Goal: Transaction & Acquisition: Obtain resource

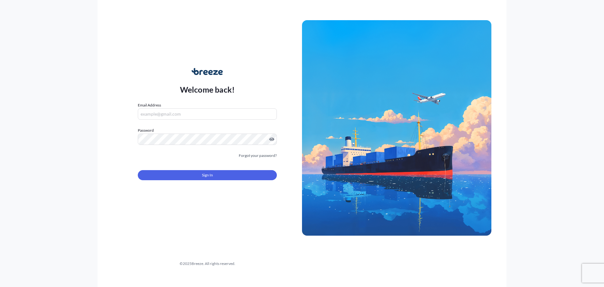
click at [194, 117] on input "Email Address" at bounding box center [207, 113] width 139 height 11
click at [187, 113] on input "Email Address" at bounding box center [207, 113] width 139 height 11
type input "[PERSON_NAME][EMAIL_ADDRESS][PERSON_NAME][DOMAIN_NAME]"
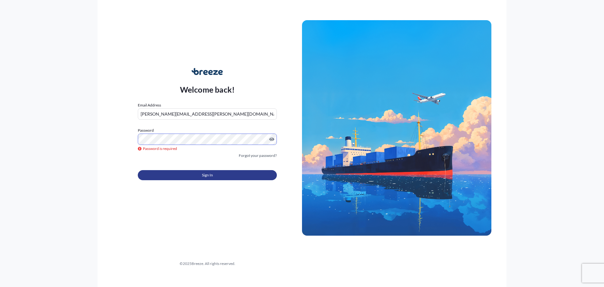
click at [221, 173] on button "Sign In" at bounding box center [207, 175] width 139 height 10
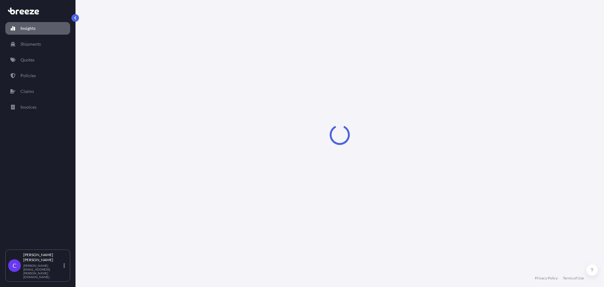
select select "2025"
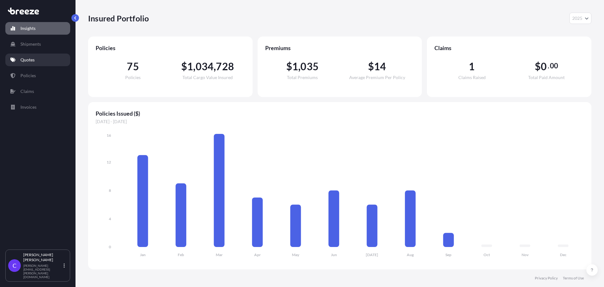
click at [39, 60] on link "Quotes" at bounding box center [37, 60] width 65 height 13
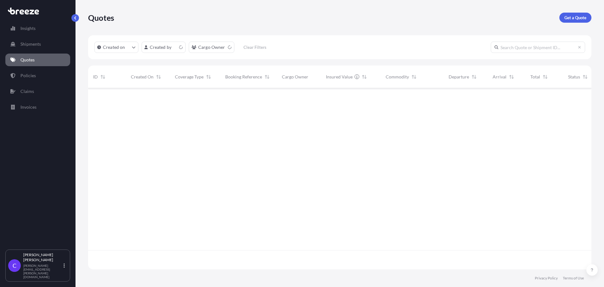
scroll to position [180, 499]
click at [570, 19] on p "Get a Quote" at bounding box center [576, 17] width 22 height 6
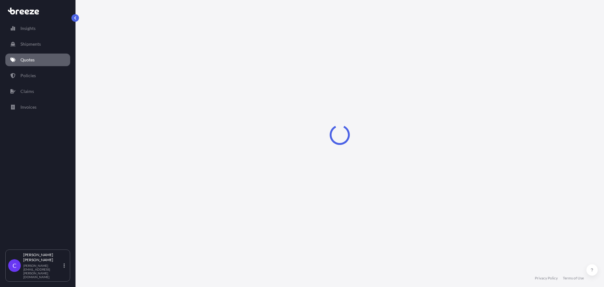
select select "Sea"
select select "1"
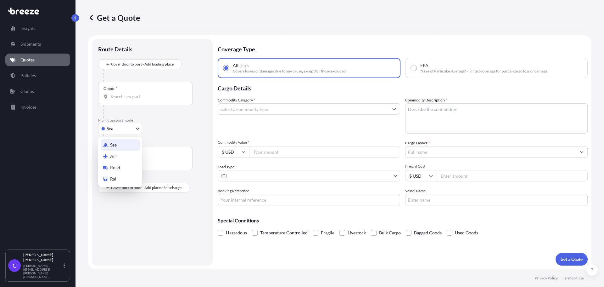
click at [139, 130] on body "Insights Shipments Quotes Policies Claims Invoices C [PERSON_NAME] [PERSON_NAME…" at bounding box center [302, 143] width 604 height 287
click at [124, 167] on div "Road" at bounding box center [120, 167] width 39 height 11
select select "Road"
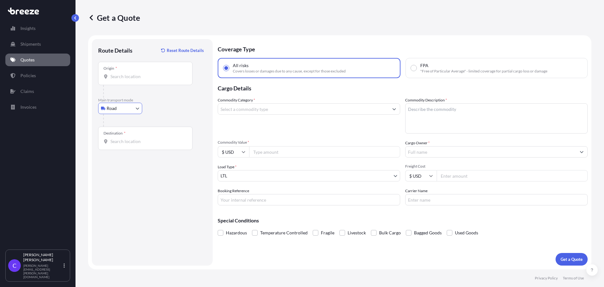
click at [146, 78] on input "Origin *" at bounding box center [148, 76] width 74 height 6
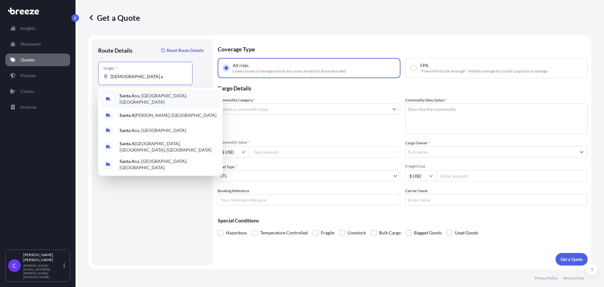
click at [141, 98] on span "[GEOGRAPHIC_DATA], [GEOGRAPHIC_DATA], [GEOGRAPHIC_DATA]" at bounding box center [169, 99] width 98 height 13
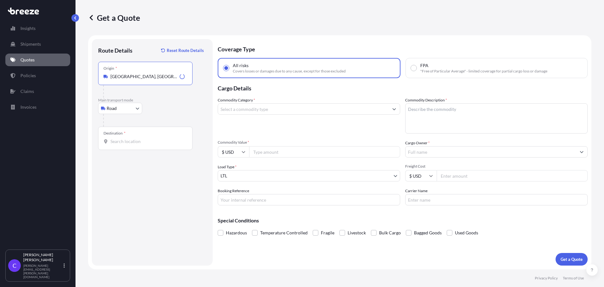
type input "[GEOGRAPHIC_DATA], [GEOGRAPHIC_DATA], [GEOGRAPHIC_DATA]"
click at [146, 143] on input "Destination *" at bounding box center [148, 141] width 74 height 6
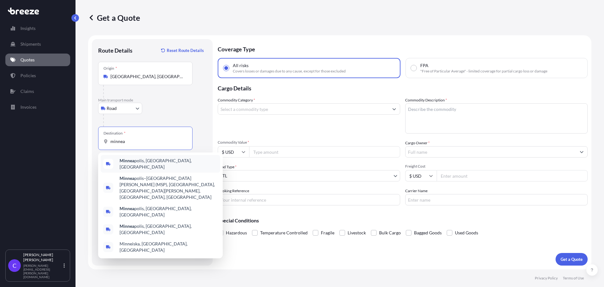
click at [150, 161] on span "Minnea polis, [GEOGRAPHIC_DATA], [GEOGRAPHIC_DATA]" at bounding box center [169, 163] width 98 height 13
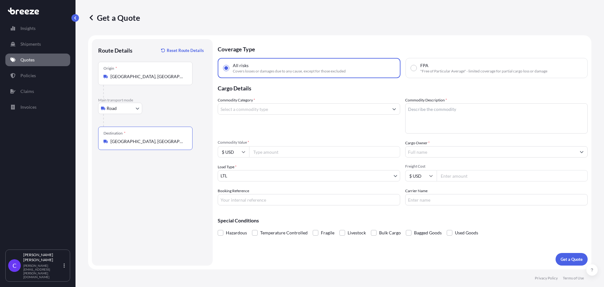
type input "[GEOGRAPHIC_DATA], [GEOGRAPHIC_DATA], [GEOGRAPHIC_DATA]"
click at [272, 110] on input "Commodity Category *" at bounding box center [303, 108] width 171 height 11
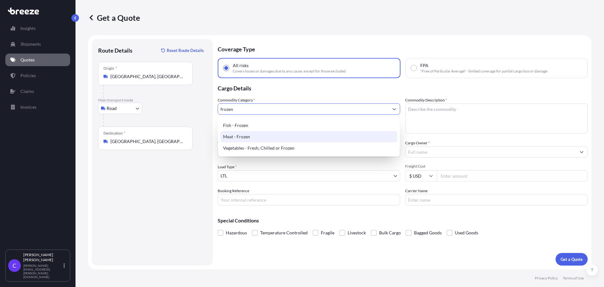
click at [254, 139] on div "Meat - Frozen" at bounding box center [309, 136] width 177 height 11
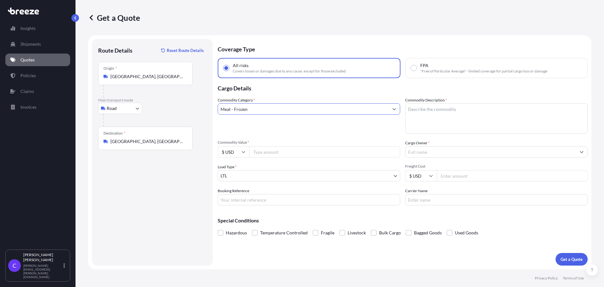
type input "Meat - Frozen"
click at [445, 112] on textarea "Commodity Description *" at bounding box center [496, 118] width 183 height 30
type textarea "frozen sandwiches"
click at [300, 152] on input "Commodity Value *" at bounding box center [324, 151] width 151 height 11
type input "5000"
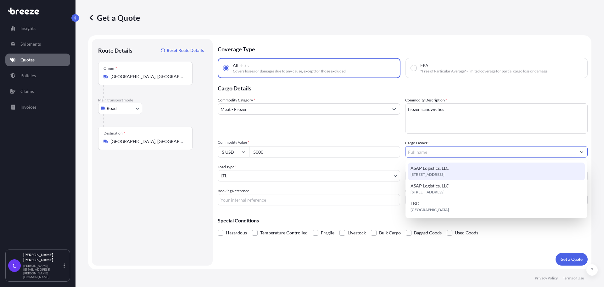
click at [458, 171] on div "ASAP Logistics, LLC [STREET_ADDRESS]" at bounding box center [496, 171] width 177 height 18
type input "ASAP Logistics, LLC"
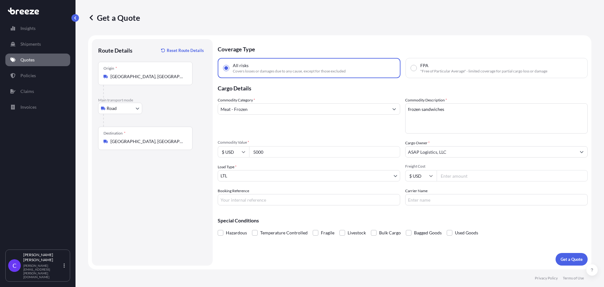
click at [456, 175] on input "Freight Cost" at bounding box center [512, 175] width 151 height 11
click at [459, 176] on input "Freight Cost" at bounding box center [512, 175] width 151 height 11
type input "750"
type input "FGF5289"
type input "FFE"
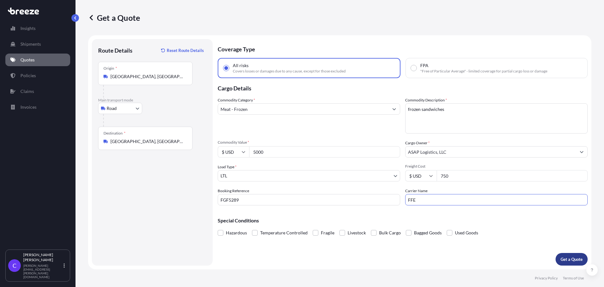
click at [567, 259] on p "Get a Quote" at bounding box center [572, 259] width 22 height 6
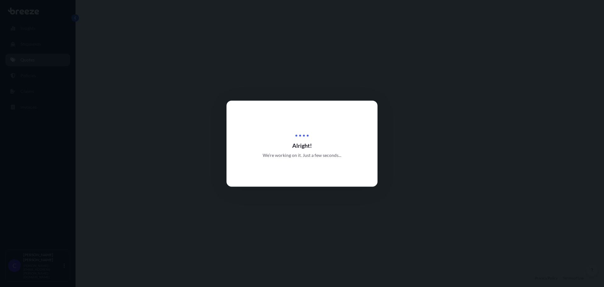
select select "Road"
select select "1"
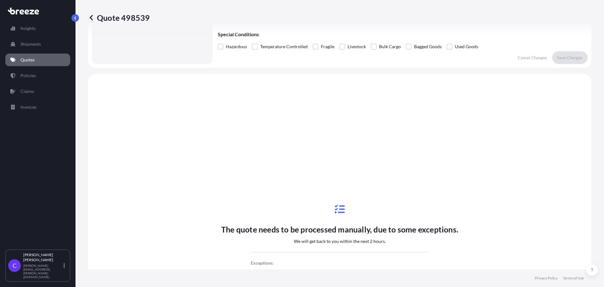
scroll to position [229, 0]
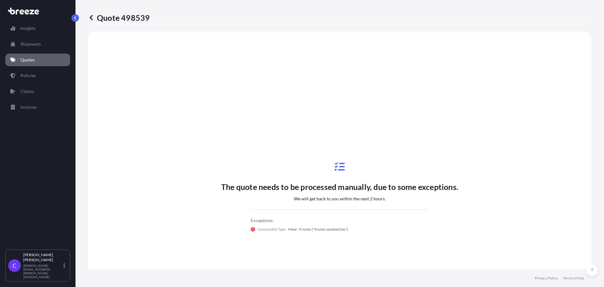
click at [91, 18] on icon at bounding box center [91, 17] width 3 height 5
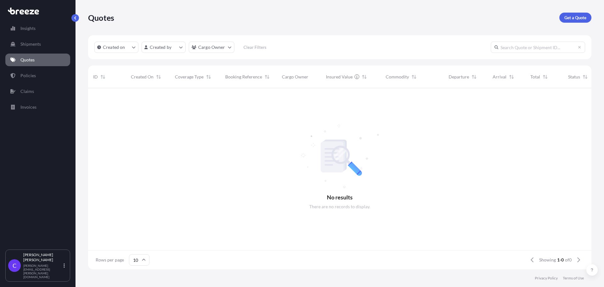
scroll to position [180, 499]
click at [577, 17] on p "Get a Quote" at bounding box center [576, 17] width 22 height 6
select select "Sea"
select select "1"
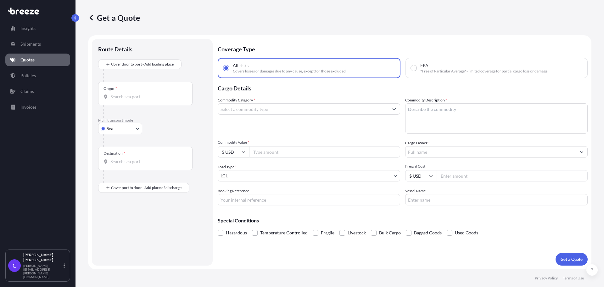
click at [137, 129] on body "Insights Shipments Quotes Policies Claims Invoices C [PERSON_NAME] [PERSON_NAME…" at bounding box center [302, 143] width 604 height 287
click at [126, 167] on div "Road" at bounding box center [120, 167] width 39 height 11
select select "Road"
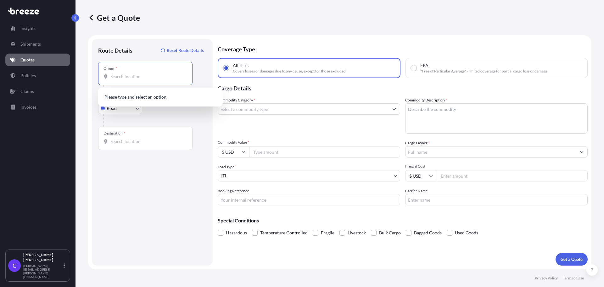
click at [137, 79] on input "Origin *" at bounding box center [148, 76] width 74 height 6
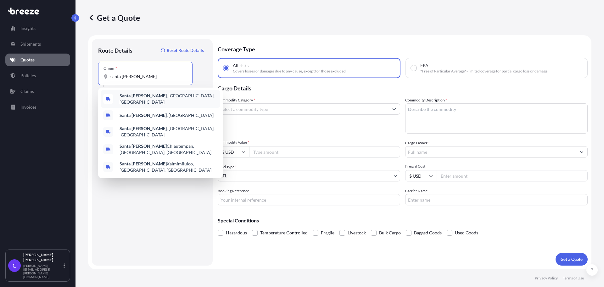
click at [140, 96] on span "[GEOGRAPHIC_DATA] , [GEOGRAPHIC_DATA], [GEOGRAPHIC_DATA]" at bounding box center [169, 99] width 98 height 13
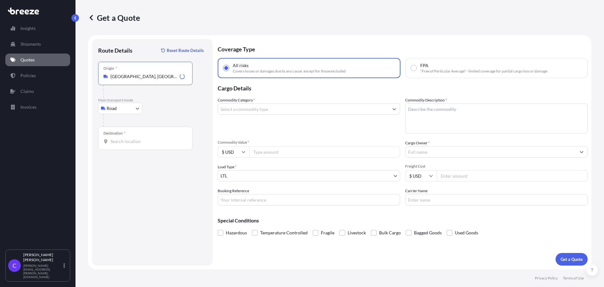
type input "[GEOGRAPHIC_DATA], [GEOGRAPHIC_DATA], [GEOGRAPHIC_DATA]"
click at [142, 144] on input "Destination *" at bounding box center [148, 141] width 74 height 6
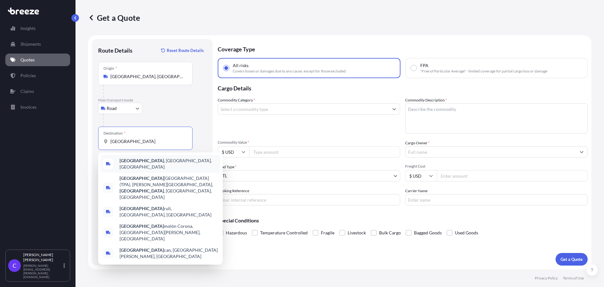
click at [145, 163] on span "[GEOGRAPHIC_DATA] , [GEOGRAPHIC_DATA], [GEOGRAPHIC_DATA]" at bounding box center [169, 163] width 98 height 13
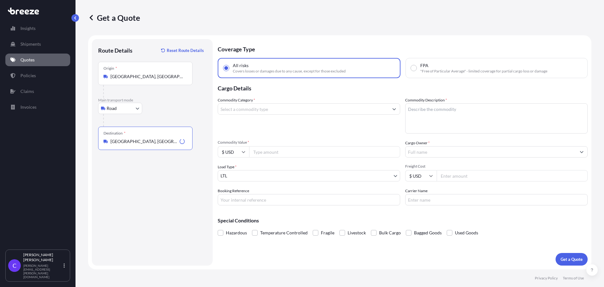
type input "[GEOGRAPHIC_DATA], [GEOGRAPHIC_DATA], [GEOGRAPHIC_DATA]"
click at [266, 110] on input "Commodity Category *" at bounding box center [303, 108] width 171 height 11
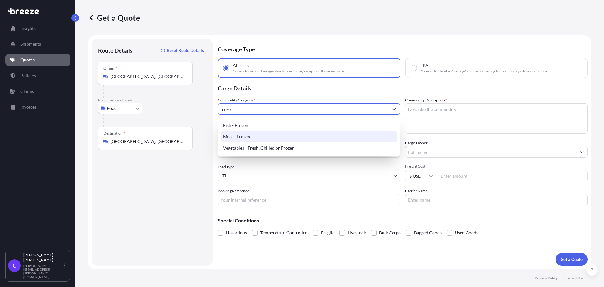
click at [265, 135] on div "Meat - Frozen" at bounding box center [309, 136] width 177 height 11
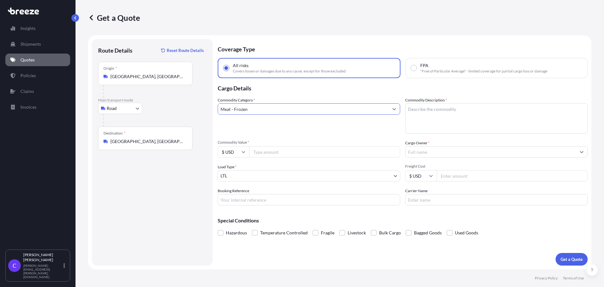
type input "Meat - Frozen"
drag, startPoint x: 434, startPoint y: 109, endPoint x: 456, endPoint y: 118, distance: 23.6
click at [434, 109] on textarea "Commodity Description *" at bounding box center [496, 118] width 183 height 30
type textarea "frozen sandwiches"
type input "4300"
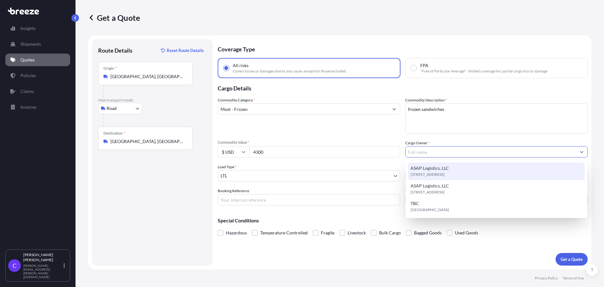
click at [473, 178] on div "ASAP Logistics, LLC [STREET_ADDRESS]" at bounding box center [496, 171] width 177 height 18
type input "ASAP Logistics, LLC"
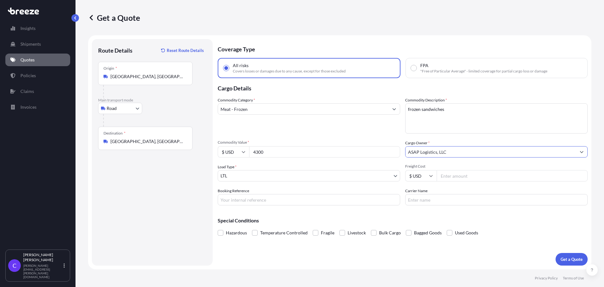
click at [293, 199] on input "Booking Reference" at bounding box center [309, 199] width 183 height 11
click at [454, 175] on input "Freight Cost" at bounding box center [512, 175] width 151 height 11
type input "800"
type input "FGF5290"
type input "FFE"
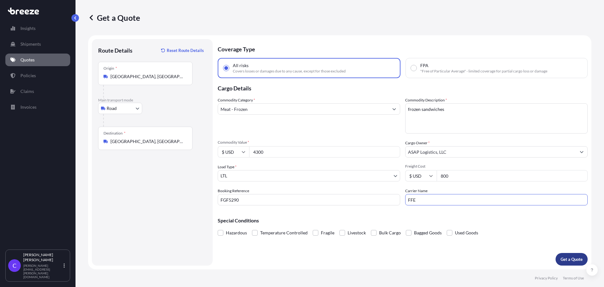
click at [574, 259] on p "Get a Quote" at bounding box center [572, 259] width 22 height 6
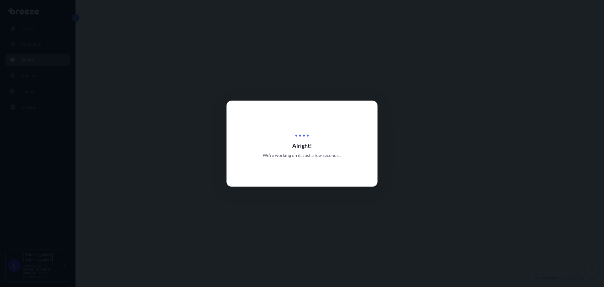
select select "Road"
select select "1"
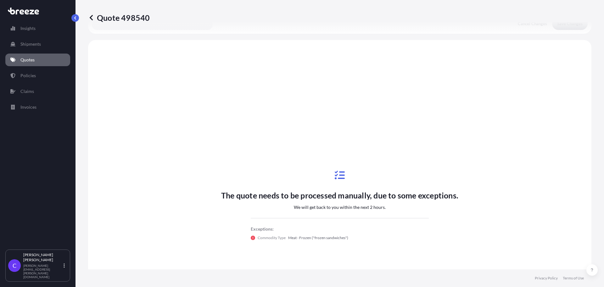
scroll to position [229, 0]
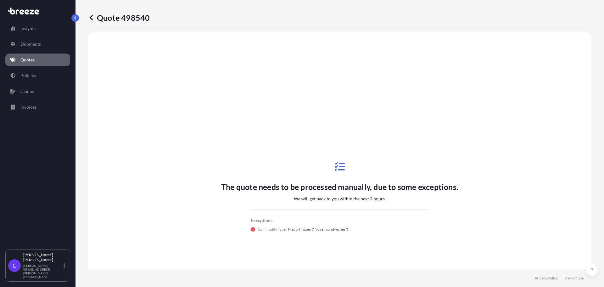
click at [91, 19] on icon at bounding box center [91, 17] width 3 height 5
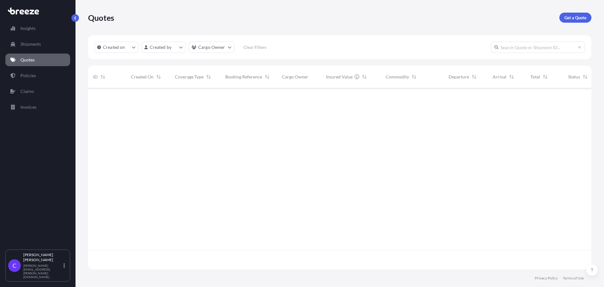
scroll to position [180, 499]
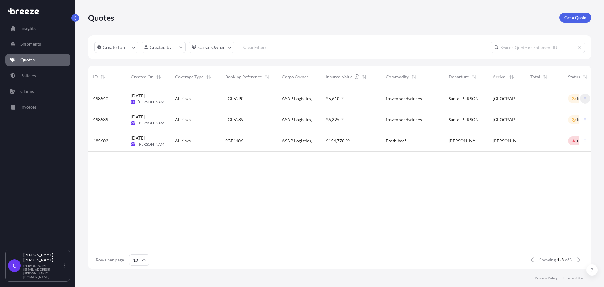
click at [585, 99] on icon "button" at bounding box center [586, 99] width 4 height 4
click at [270, 99] on div "FGF5290" at bounding box center [248, 98] width 47 height 6
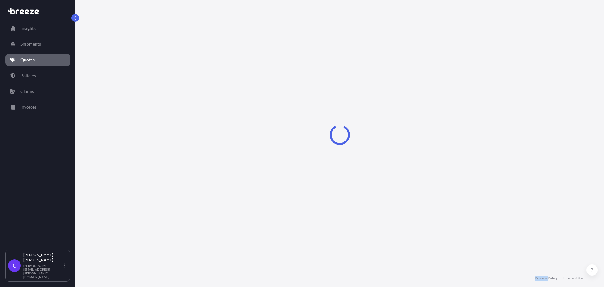
select select "Road"
select select "1"
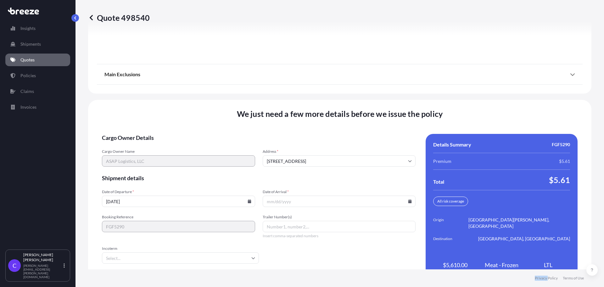
scroll to position [919, 0]
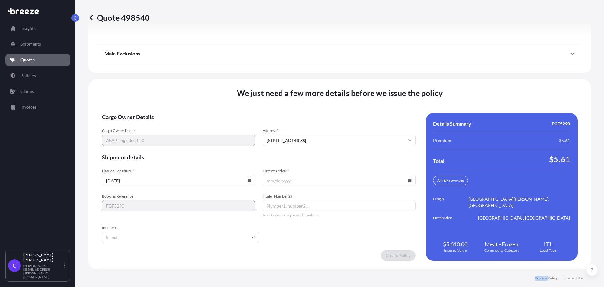
click at [239, 182] on input "[DATE]" at bounding box center [178, 180] width 153 height 11
click at [252, 181] on icon at bounding box center [250, 181] width 4 height 4
click at [157, 112] on button "8" at bounding box center [157, 111] width 10 height 10
type input "[DATE]"
click at [332, 180] on input "Date of Arrival *" at bounding box center [339, 180] width 153 height 11
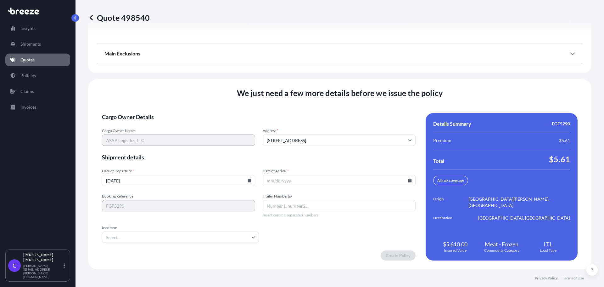
click at [409, 180] on icon at bounding box center [410, 181] width 3 height 4
click at [361, 114] on button "13" at bounding box center [356, 111] width 10 height 10
type input "[DATE]"
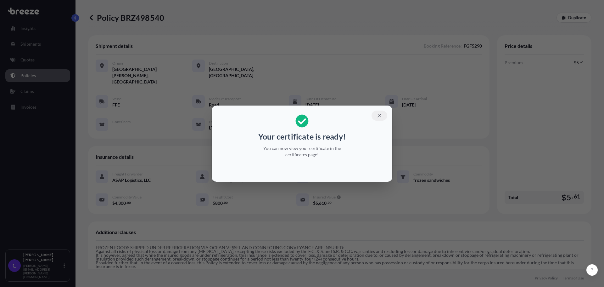
click at [380, 116] on icon "button" at bounding box center [379, 115] width 3 height 3
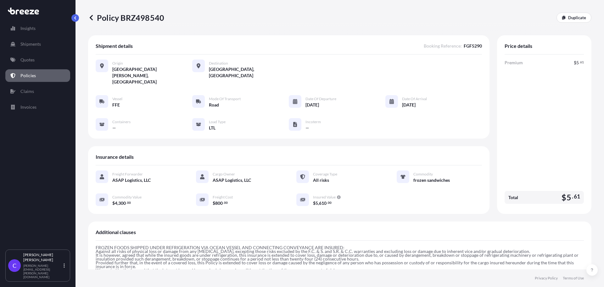
click at [91, 18] on icon at bounding box center [91, 17] width 3 height 5
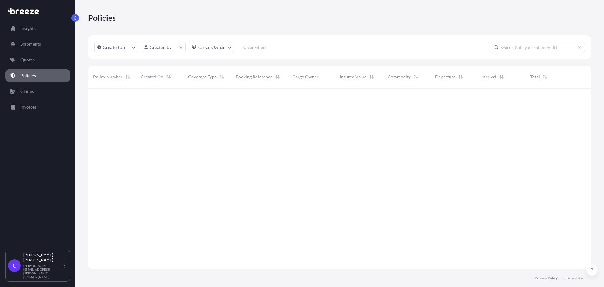
scroll to position [180, 499]
click at [34, 61] on p "Quotes" at bounding box center [27, 60] width 14 height 6
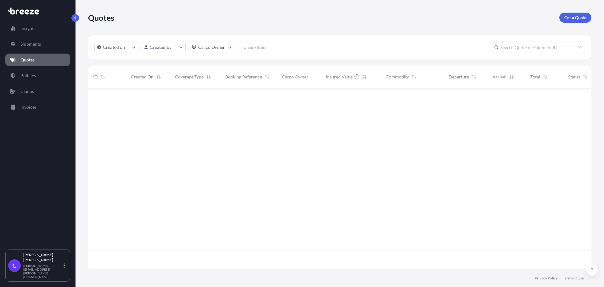
scroll to position [180, 499]
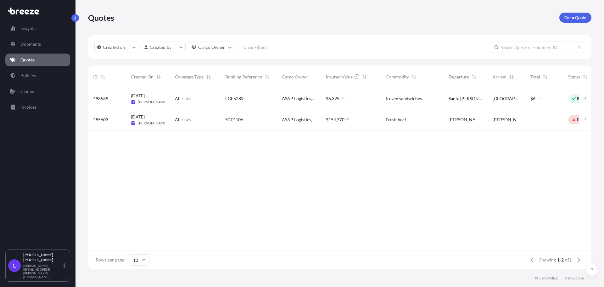
click at [278, 98] on div "ASAP Logistics, LLC" at bounding box center [299, 98] width 44 height 21
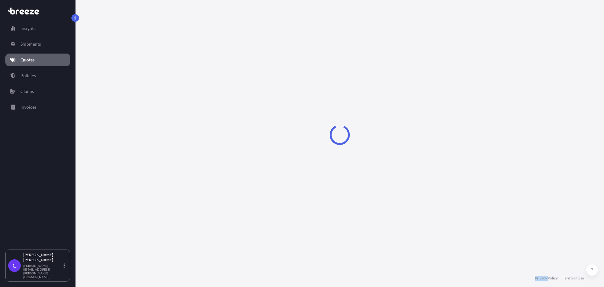
select select "Road"
select select "1"
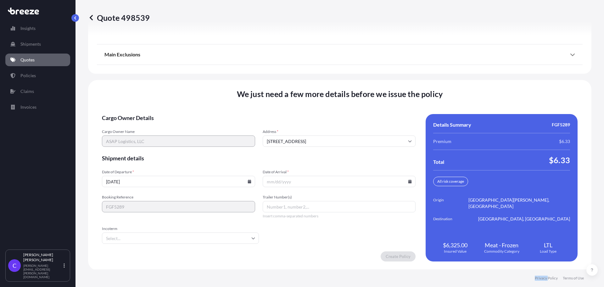
scroll to position [919, 0]
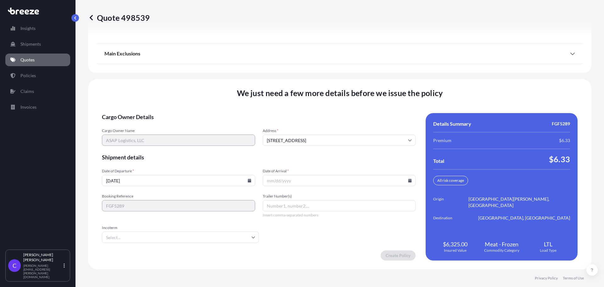
click at [197, 181] on input "[DATE]" at bounding box center [178, 180] width 153 height 11
click at [252, 180] on icon at bounding box center [250, 181] width 4 height 4
click at [155, 111] on button "8" at bounding box center [157, 111] width 10 height 10
type input "[DATE]"
click at [377, 179] on input "Date of Arrival *" at bounding box center [339, 180] width 153 height 11
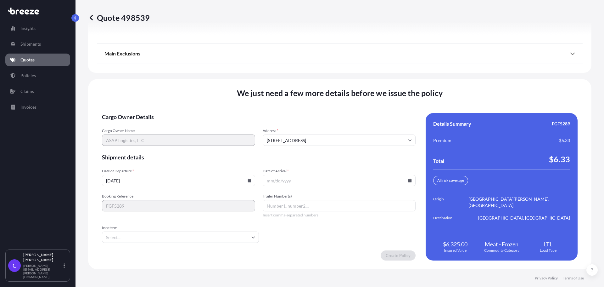
click at [409, 180] on icon at bounding box center [410, 181] width 3 height 4
click at [361, 112] on button "13" at bounding box center [356, 111] width 10 height 10
type input "[DATE]"
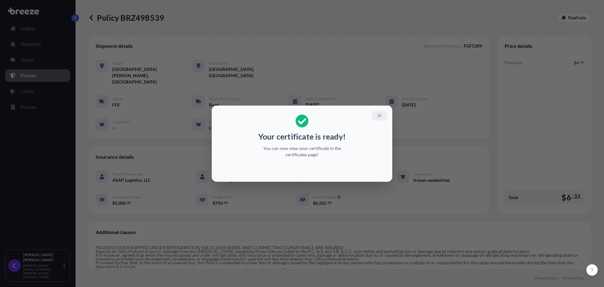
click at [379, 115] on icon "button" at bounding box center [380, 116] width 6 height 6
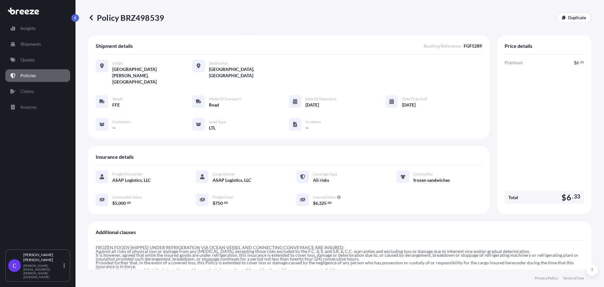
click at [91, 15] on icon at bounding box center [91, 17] width 6 height 6
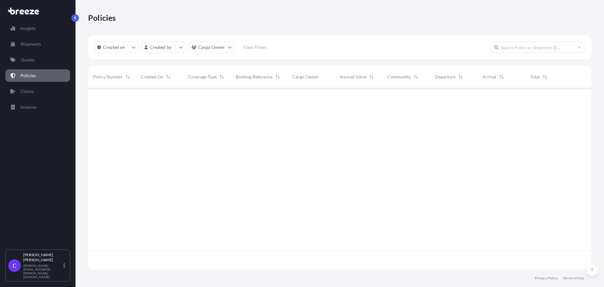
scroll to position [180, 499]
